Goal: Browse casually: Explore the website without a specific task or goal

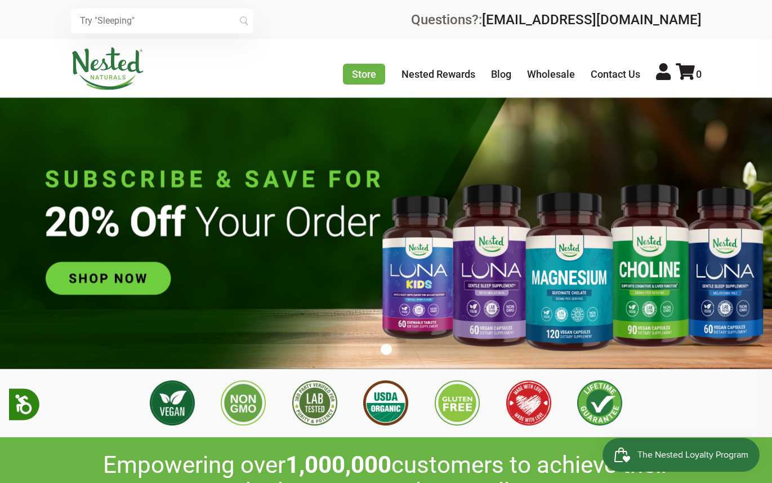
scroll to position [0, 3363]
click at [99, 87] on img at bounding box center [107, 68] width 73 height 43
